Goal: Task Accomplishment & Management: Complete application form

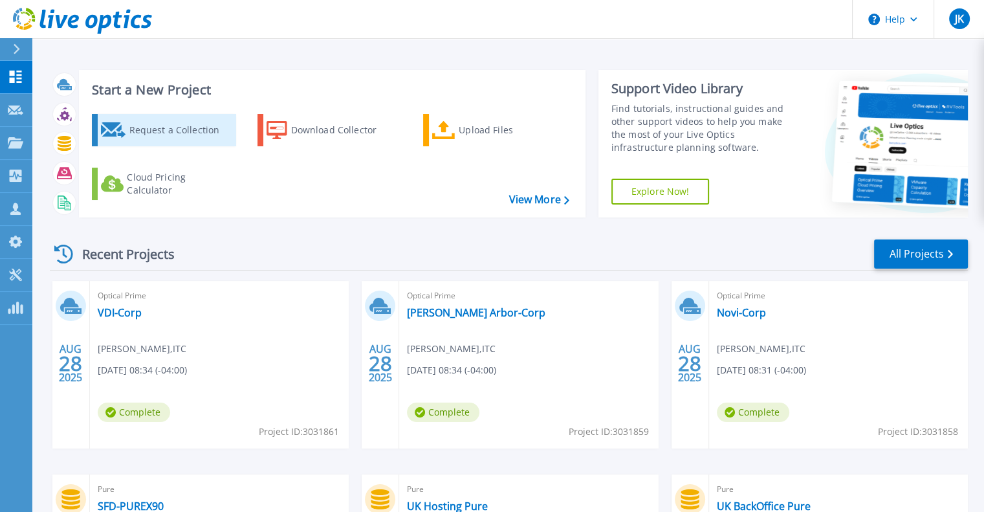
click at [130, 135] on div "Request a Collection" at bounding box center [181, 130] width 104 height 26
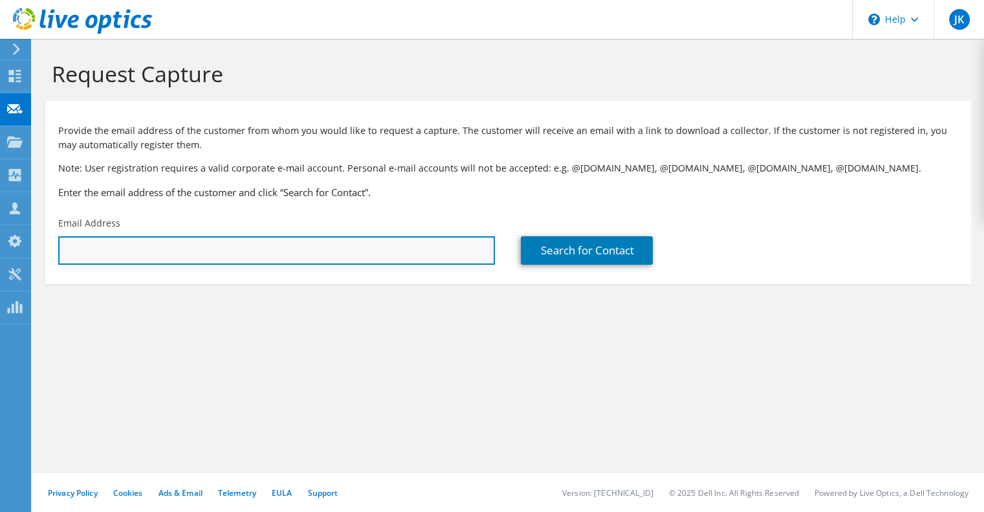
click at [268, 250] on input "text" at bounding box center [276, 250] width 437 height 28
type input "[EMAIL_ADDRESS][DOMAIN_NAME]"
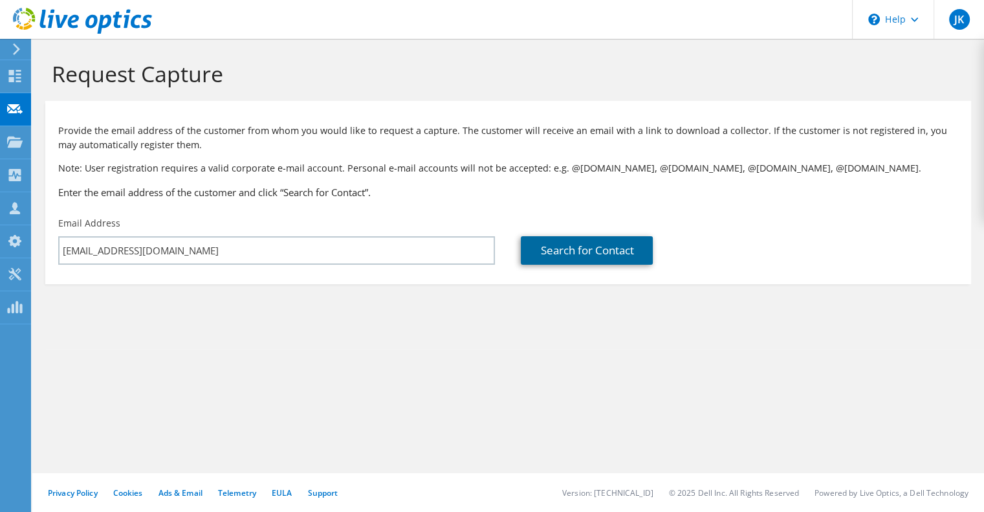
click at [604, 258] on link "Search for Contact" at bounding box center [587, 250] width 132 height 28
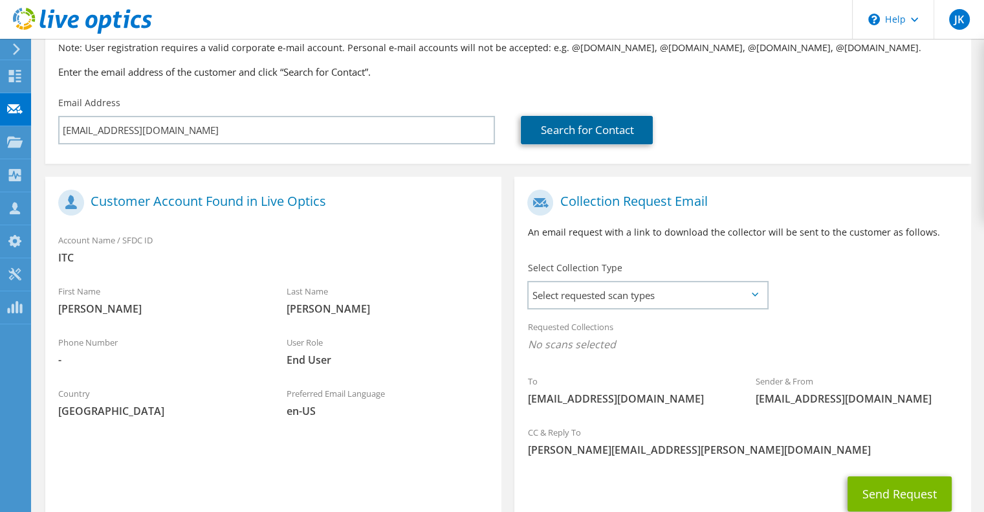
scroll to position [210, 0]
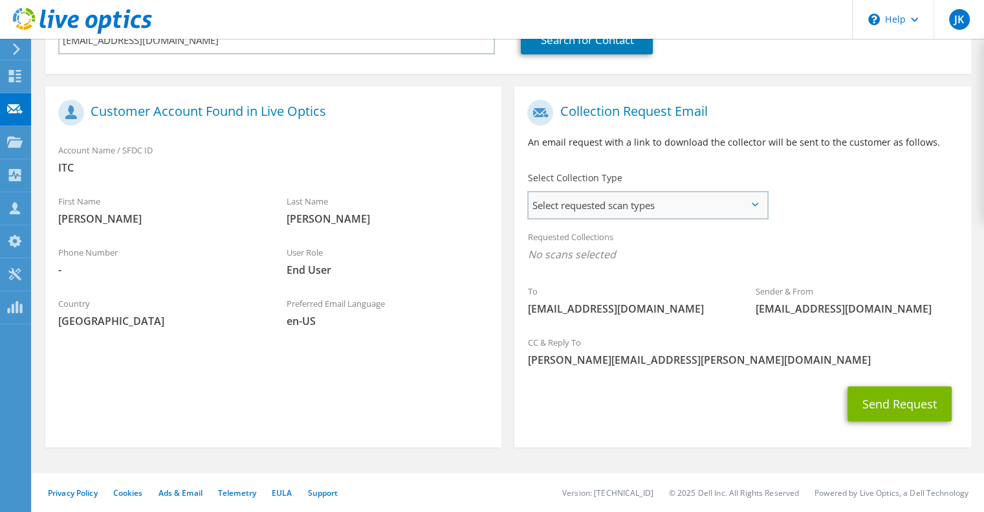
click at [734, 206] on span "Select requested scan types" at bounding box center [648, 205] width 238 height 26
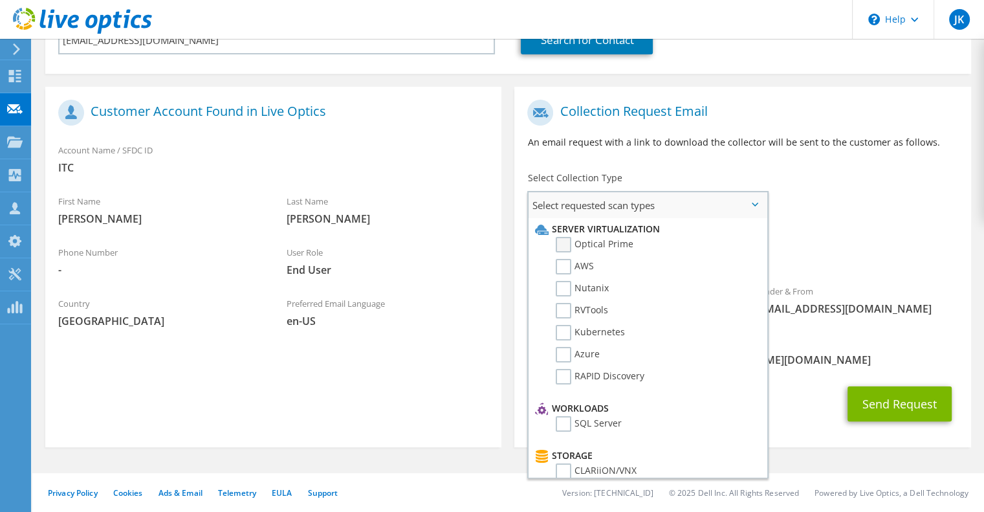
click at [564, 248] on label "Optical Prime" at bounding box center [595, 245] width 78 height 16
click at [0, 0] on input "Optical Prime" at bounding box center [0, 0] width 0 height 0
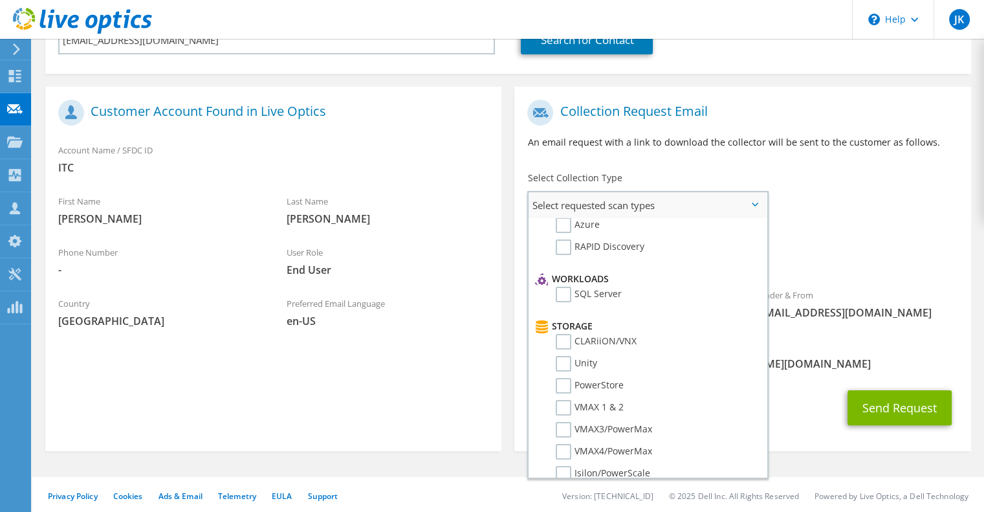
scroll to position [194, 0]
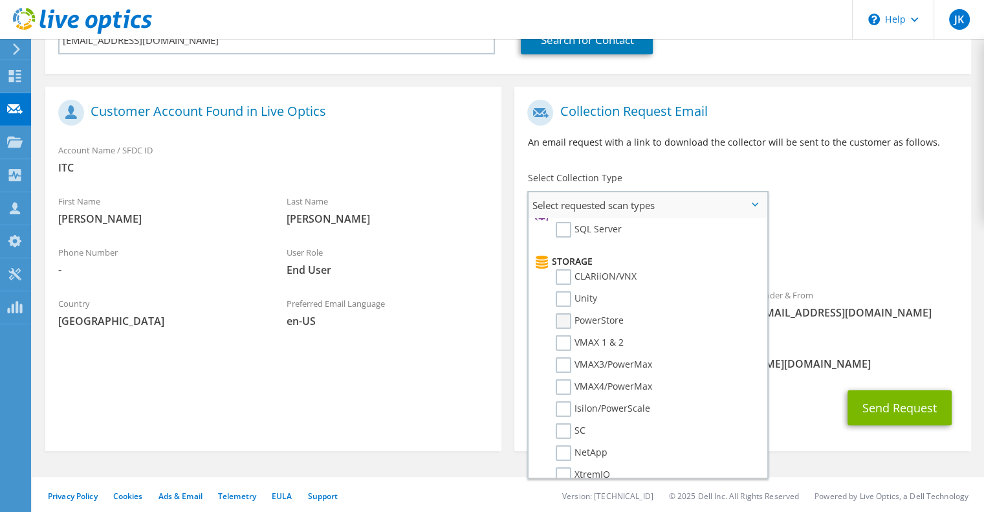
click at [568, 314] on label "PowerStore" at bounding box center [590, 321] width 68 height 16
click at [0, 0] on input "PowerStore" at bounding box center [0, 0] width 0 height 0
click at [902, 261] on span "Optical Prime PowerStore" at bounding box center [742, 257] width 430 height 21
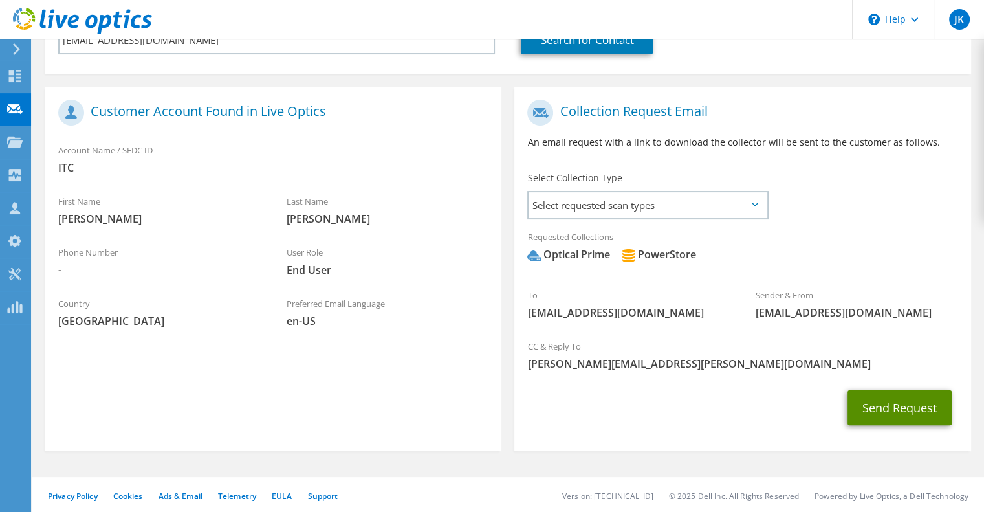
click at [899, 410] on button "Send Request" at bounding box center [900, 407] width 104 height 35
